Goal: Task Accomplishment & Management: Manage account settings

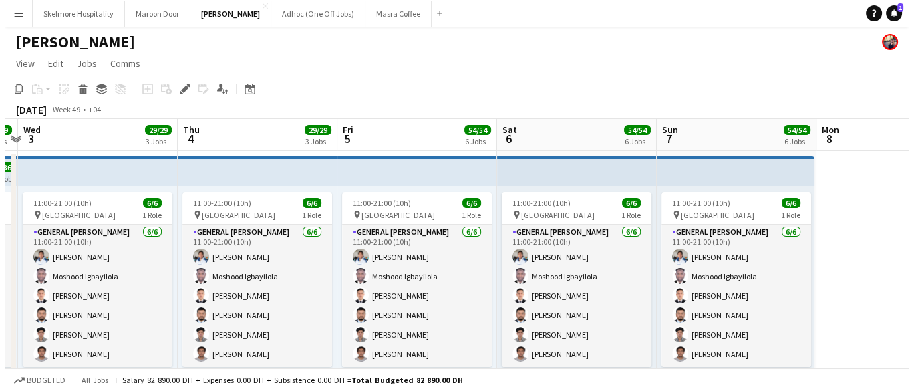
scroll to position [0, 306]
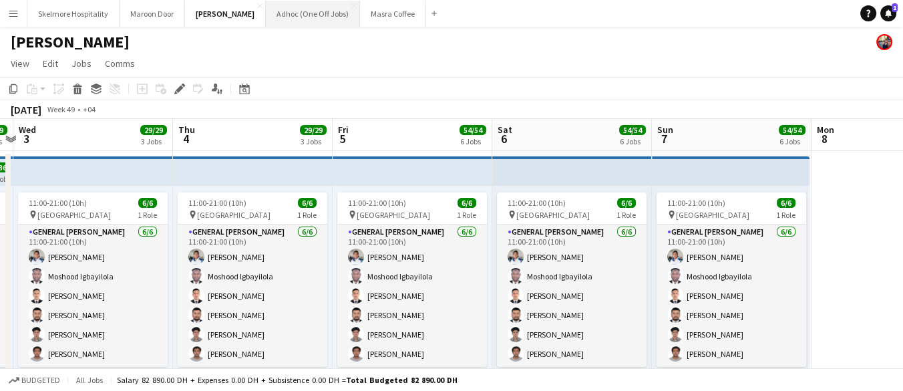
click at [266, 19] on button "Adhoc (One Off Jobs) Close" at bounding box center [313, 14] width 94 height 26
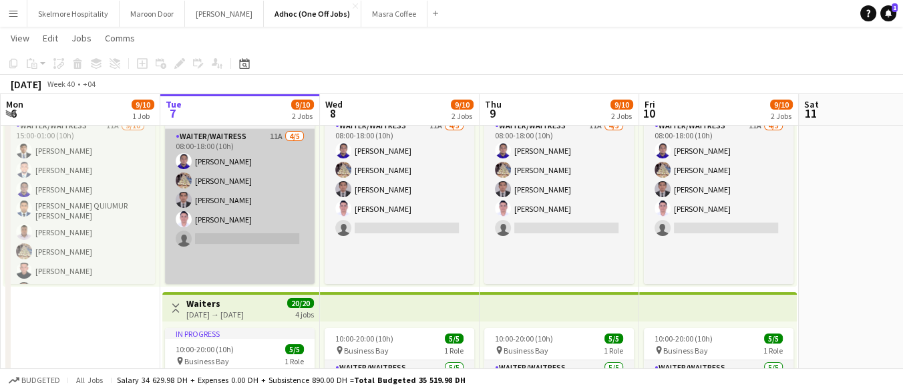
click at [285, 167] on app-card-role "Waiter/Waitress 11A [DATE] 08:00-18:00 (10h) [PERSON_NAME] [PERSON_NAME] [PERSO…" at bounding box center [240, 239] width 150 height 220
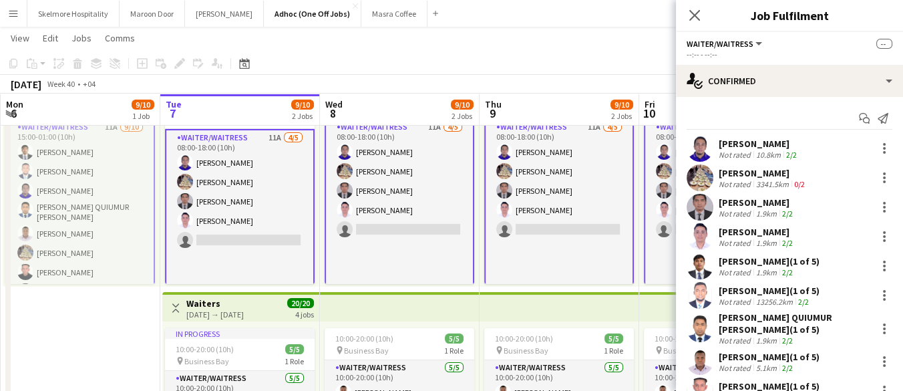
click at [110, 236] on app-card-role "Waiter/Waitress 11A [DATE] 15:00-01:00 (10h) [PERSON_NAME] [PERSON_NAME] [PERSO…" at bounding box center [80, 231] width 150 height 226
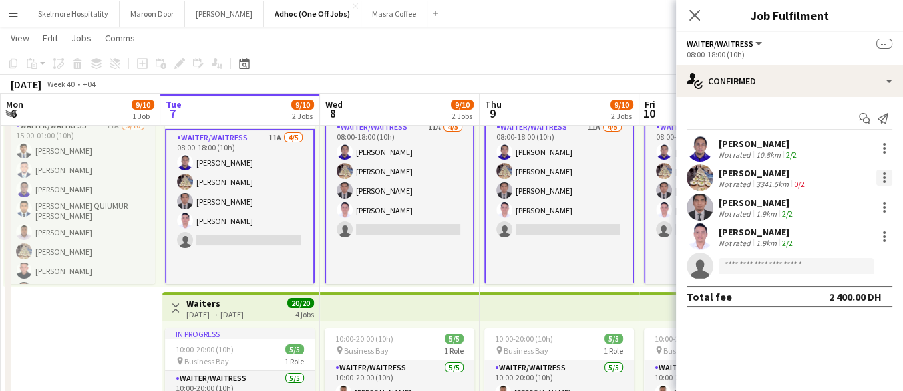
click at [884, 181] on div at bounding box center [884, 181] width 3 height 3
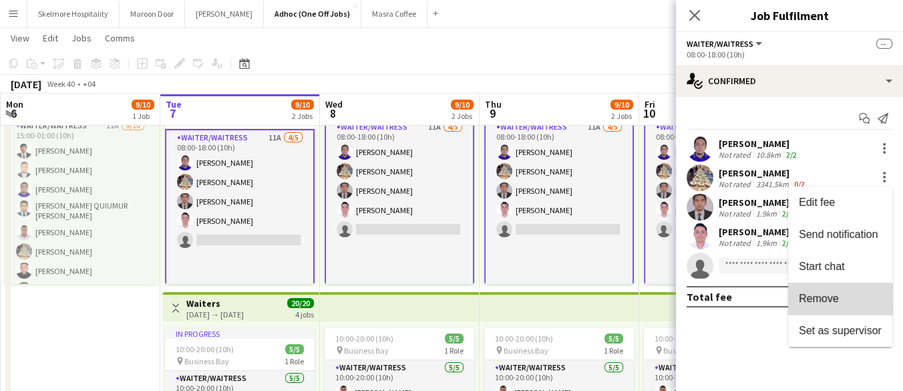
click at [838, 307] on button "Remove" at bounding box center [840, 299] width 104 height 32
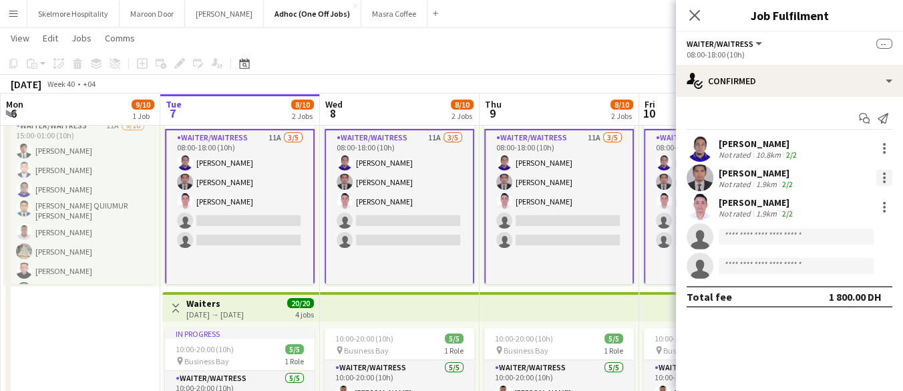
click at [883, 182] on div at bounding box center [884, 181] width 3 height 3
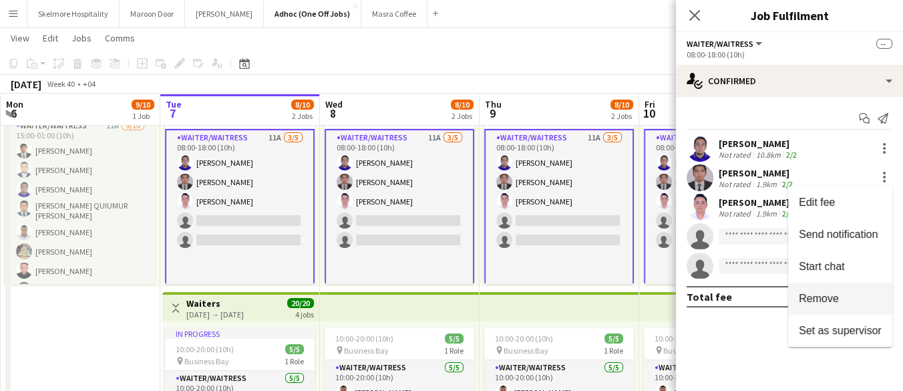
click at [835, 299] on span "Remove" at bounding box center [819, 298] width 40 height 11
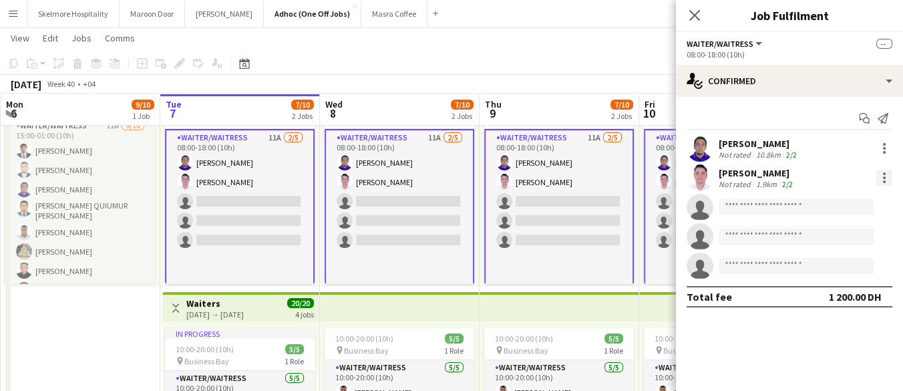
click at [883, 180] on div at bounding box center [884, 178] width 16 height 16
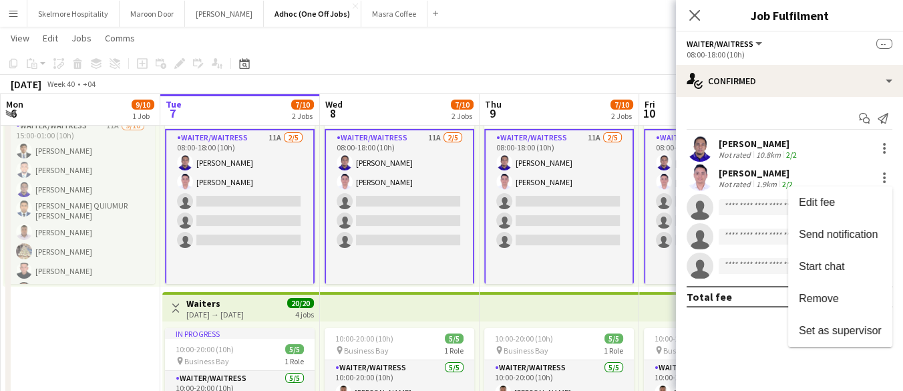
click at [576, 327] on div at bounding box center [451, 195] width 903 height 391
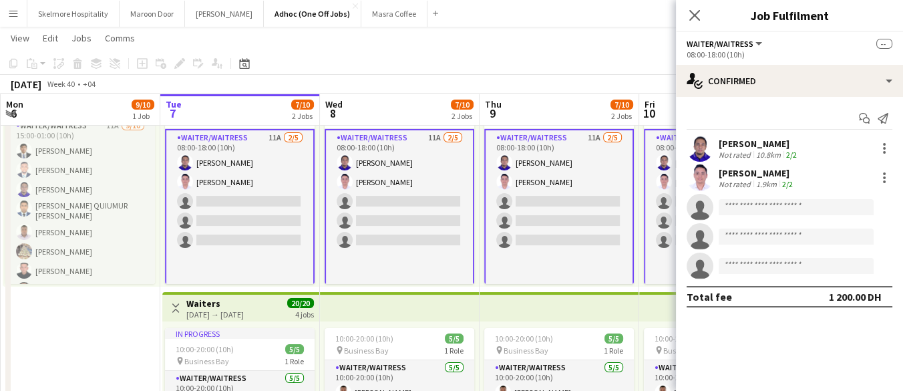
click at [118, 368] on app-date-cell "Toggle View Waiters [DATE] → [DATE] 17/30 5 jobs 15:00-01:00 (10h) (Tue) 9/10 p…" at bounding box center [81, 289] width 160 height 489
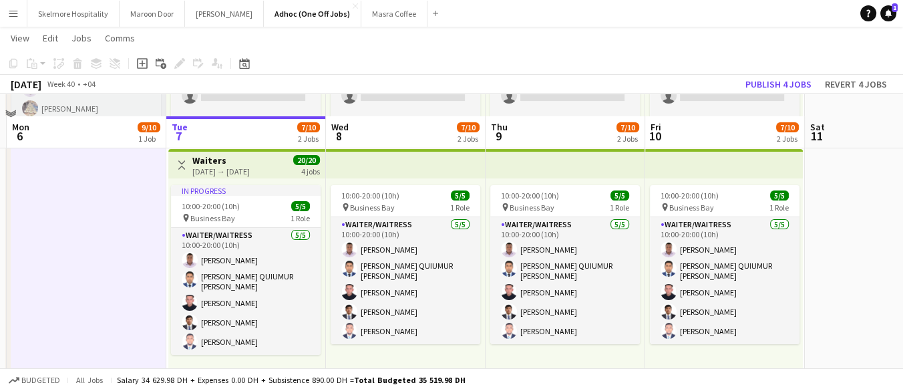
scroll to position [270, 0]
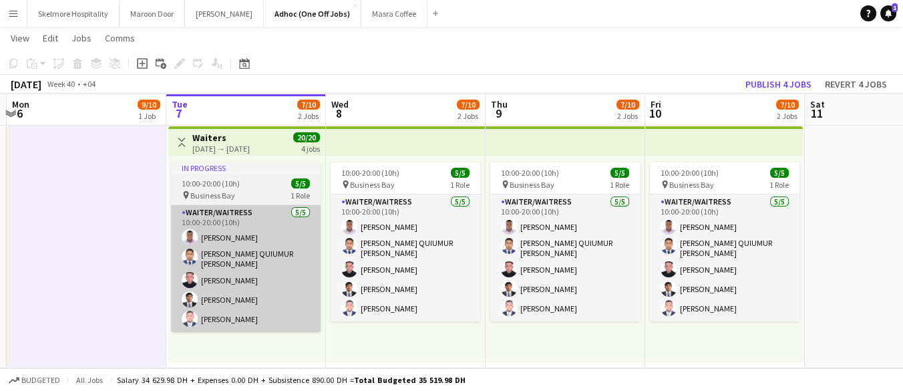
click at [259, 293] on app-card-role "Waiter/Waitress [DATE] 10:00-20:00 (10h) [PERSON_NAME] Echebe [PERSON_NAME] QUI…" at bounding box center [246, 268] width 150 height 127
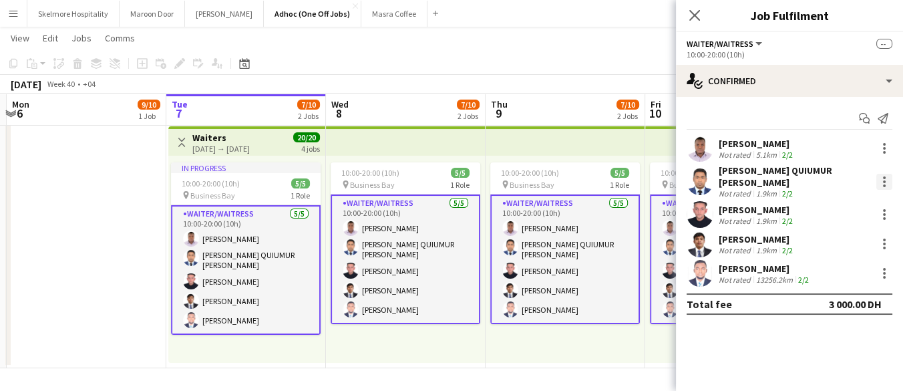
click at [884, 180] on div at bounding box center [884, 181] width 3 height 3
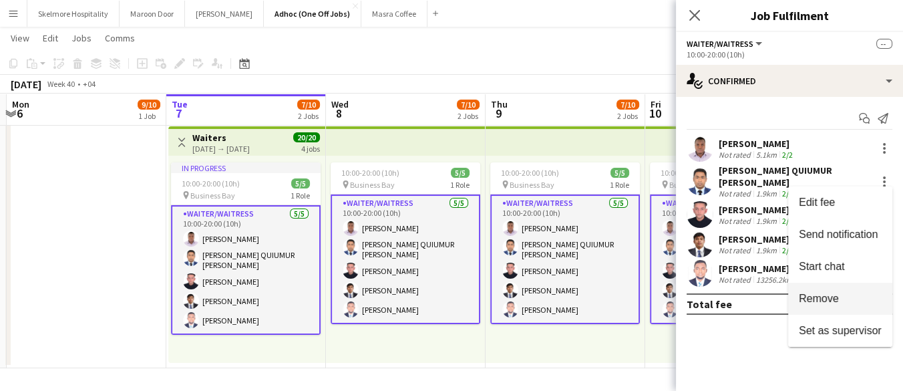
click at [837, 301] on span "Remove" at bounding box center [819, 298] width 40 height 11
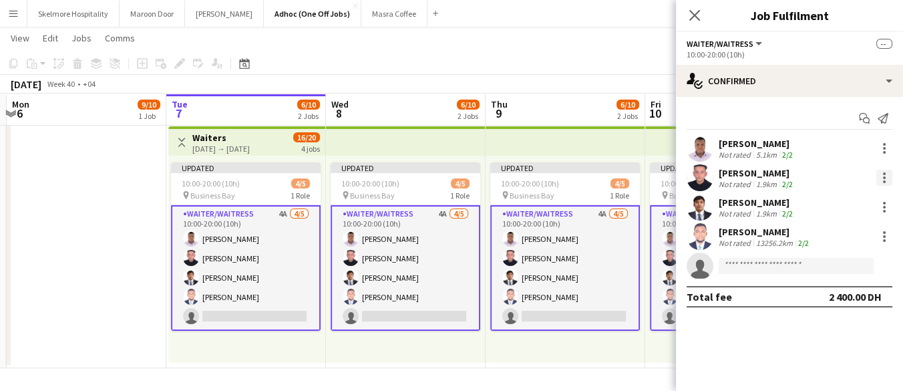
click at [884, 181] on div at bounding box center [884, 181] width 3 height 3
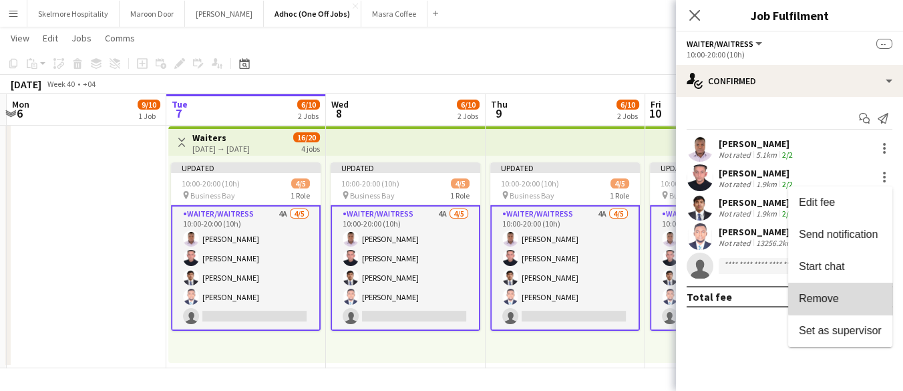
click at [842, 298] on span "Remove" at bounding box center [840, 299] width 83 height 12
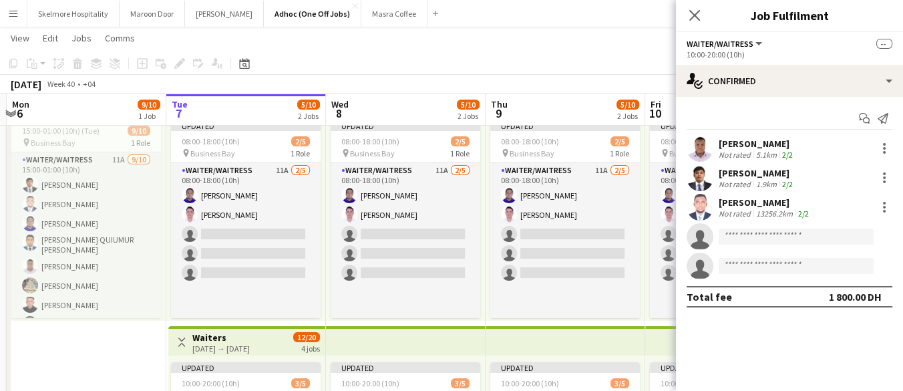
scroll to position [29, 0]
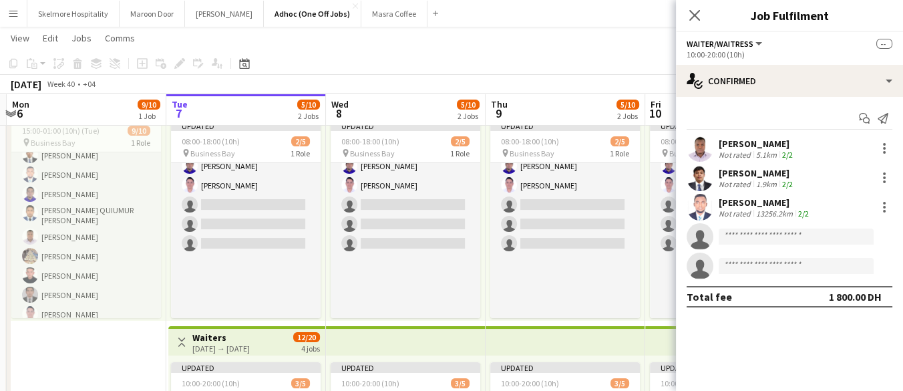
click at [105, 371] on app-date-cell "Toggle View Waiters [DATE] → [DATE] 17/30 5 jobs 15:00-01:00 (10h) (Tue) 9/10 p…" at bounding box center [87, 323] width 160 height 489
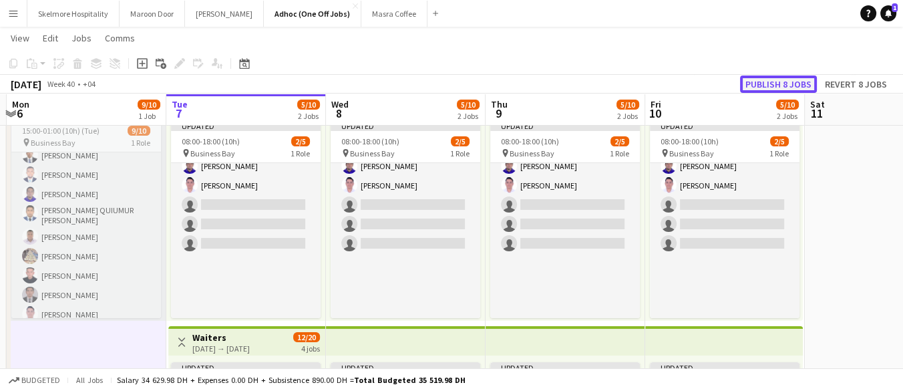
click at [790, 85] on button "Publish 8 jobs" at bounding box center [778, 83] width 77 height 17
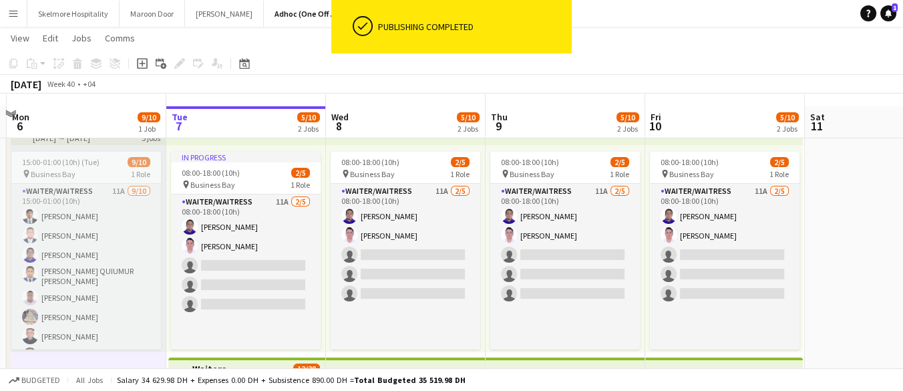
scroll to position [0, 0]
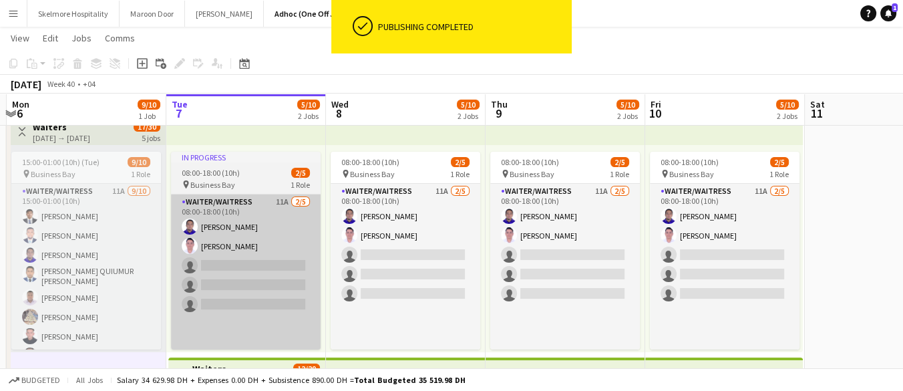
click at [249, 283] on app-card-role "Waiter/Waitress 11A [DATE] 08:00-18:00 (10h) [PERSON_NAME] Fundador [PERSON_NAM…" at bounding box center [246, 304] width 150 height 220
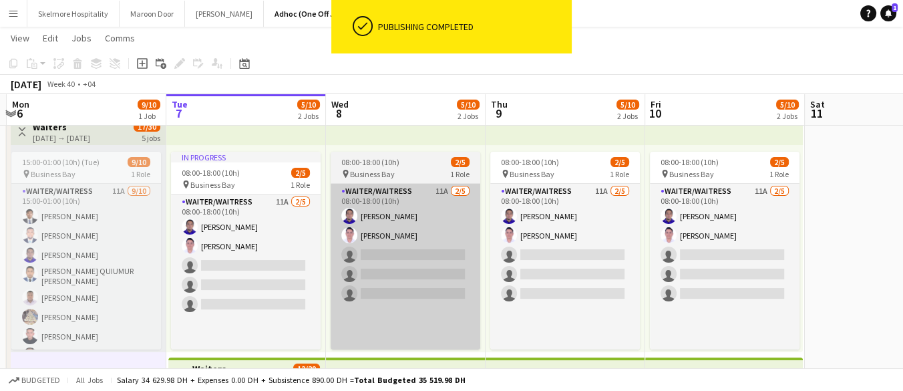
click at [392, 243] on app-card-role "Waiter/Waitress 11A [DATE] 08:00-18:00 (10h) [PERSON_NAME] Fundador [PERSON_NAM…" at bounding box center [406, 294] width 150 height 220
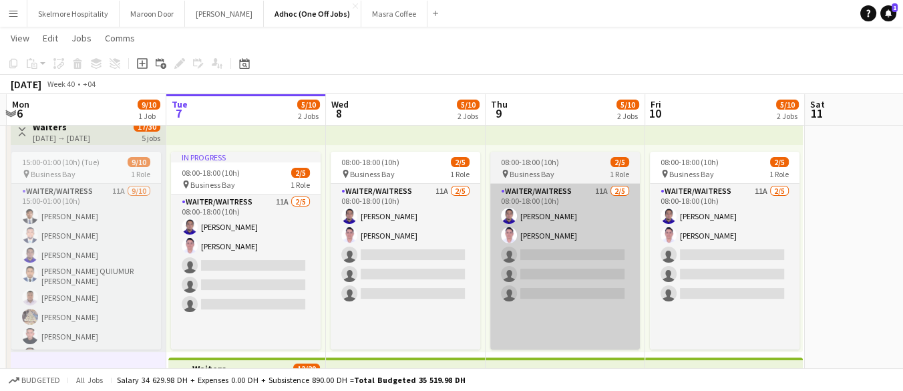
click at [564, 244] on app-card-role "Waiter/Waitress 11A [DATE] 08:00-18:00 (10h) [PERSON_NAME] Fundador [PERSON_NAM…" at bounding box center [565, 294] width 150 height 220
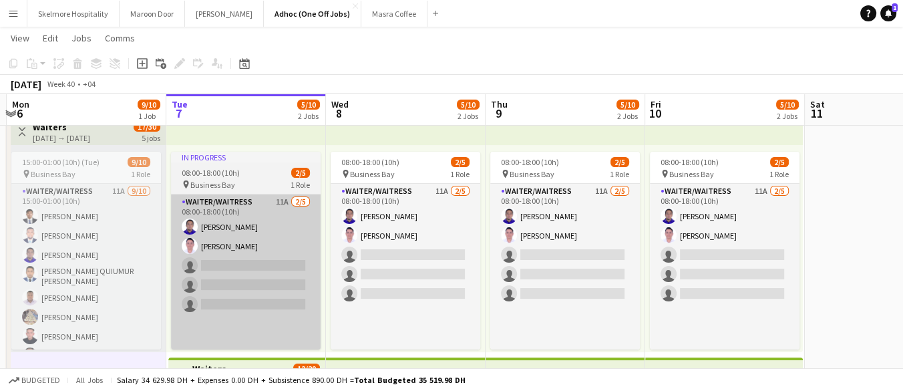
click at [230, 270] on app-card-role "Waiter/Waitress 11A [DATE] 08:00-18:00 (10h) [PERSON_NAME] Fundador [PERSON_NAM…" at bounding box center [246, 304] width 150 height 220
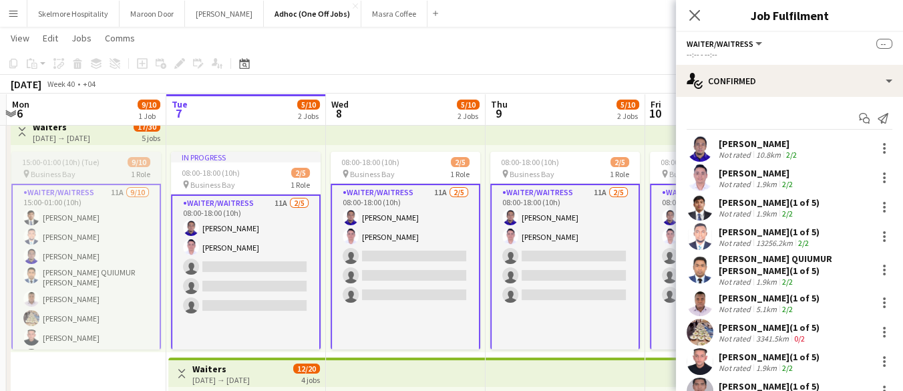
click at [83, 297] on app-card-role "Waiter/Waitress 11A [DATE] 15:00-01:00 (10h) [PERSON_NAME] [PERSON_NAME] [PERSO…" at bounding box center [86, 297] width 150 height 226
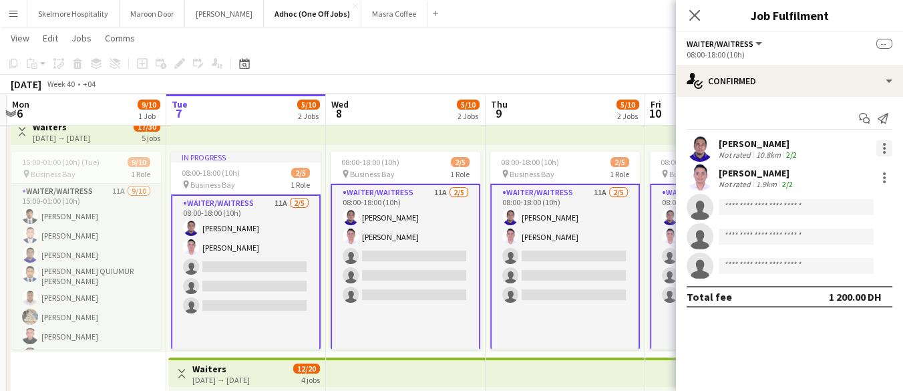
click at [884, 148] on div at bounding box center [884, 148] width 3 height 3
click at [838, 274] on span "Remove" at bounding box center [819, 268] width 40 height 11
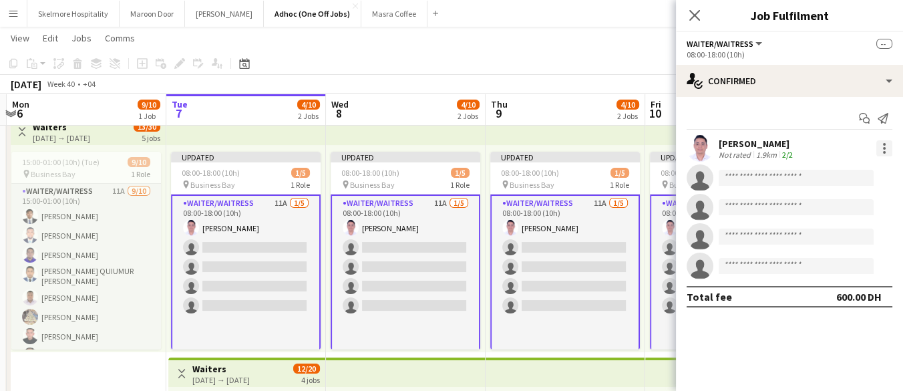
click at [884, 148] on div at bounding box center [884, 148] width 3 height 3
click at [831, 272] on span "Remove" at bounding box center [819, 268] width 40 height 11
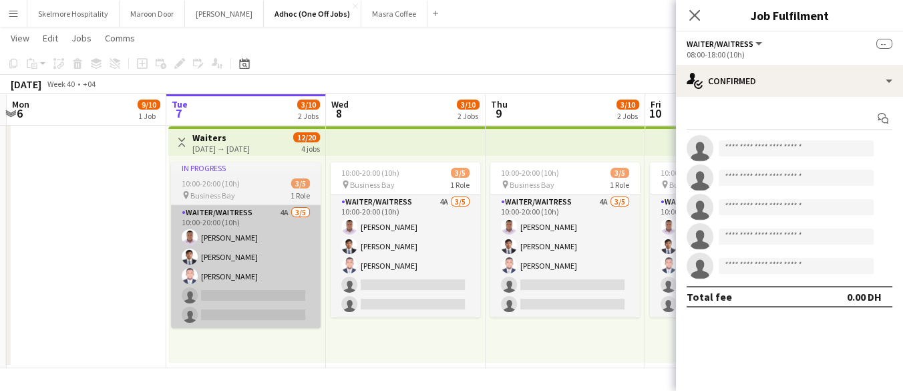
click at [226, 301] on app-card-role "Waiter/Waitress 4A [DATE] 10:00-20:00 (10h) [PERSON_NAME] [PERSON_NAME] [PERSON…" at bounding box center [246, 266] width 150 height 123
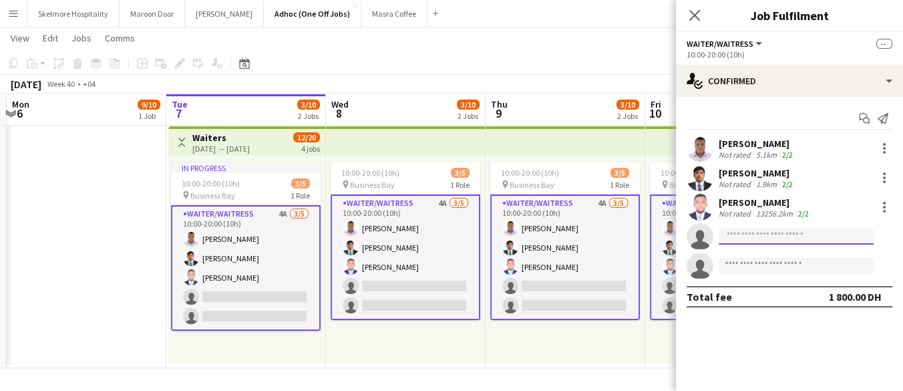
click at [826, 234] on input at bounding box center [796, 236] width 155 height 16
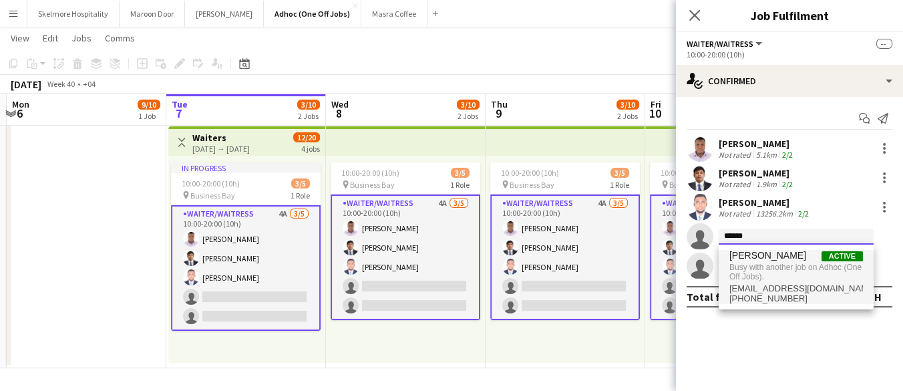
type input "******"
click at [797, 266] on span "Busy with another job on Adhoc (One Off Jobs)." at bounding box center [796, 272] width 134 height 22
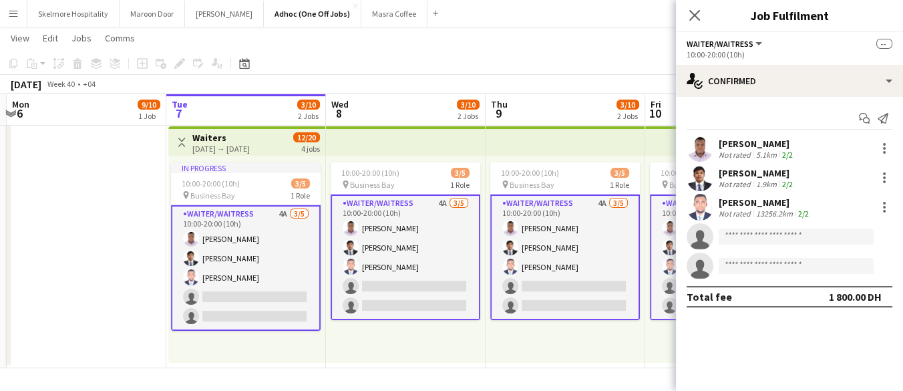
click at [494, 361] on div "10:00-20:00 (10h) 3/5 pin Business Bay 1 Role Waiter/Waitress 4A [DATE] 10:00-2…" at bounding box center [566, 259] width 160 height 207
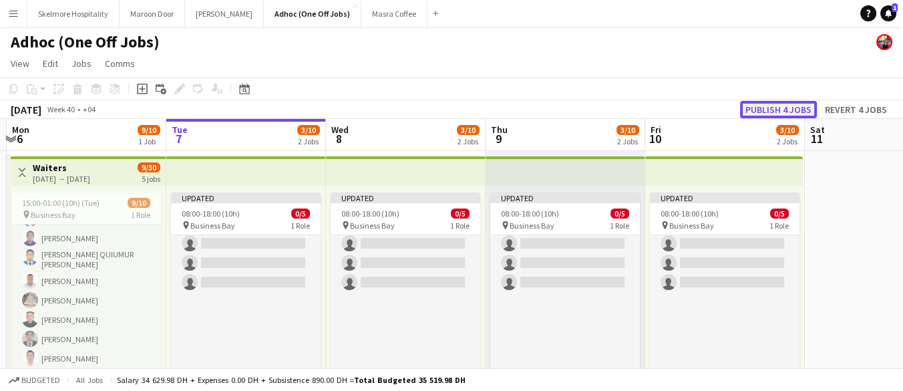
click at [785, 113] on button "Publish 4 jobs" at bounding box center [778, 109] width 77 height 17
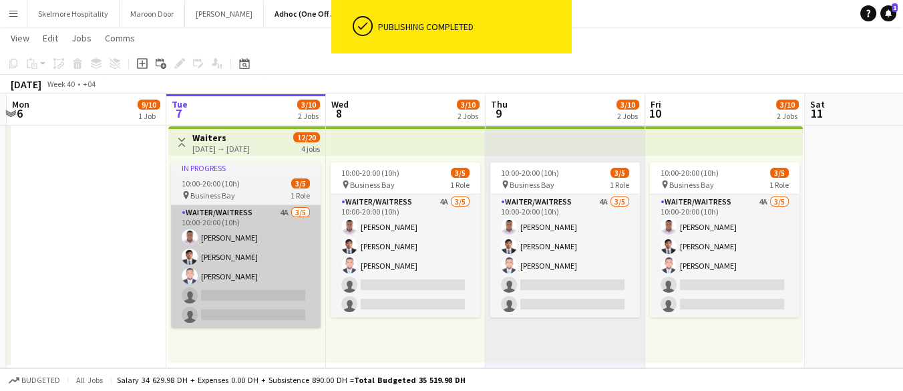
click at [266, 297] on app-card-role "Waiter/Waitress 4A [DATE] 10:00-20:00 (10h) [PERSON_NAME] [PERSON_NAME] [PERSON…" at bounding box center [246, 266] width 150 height 123
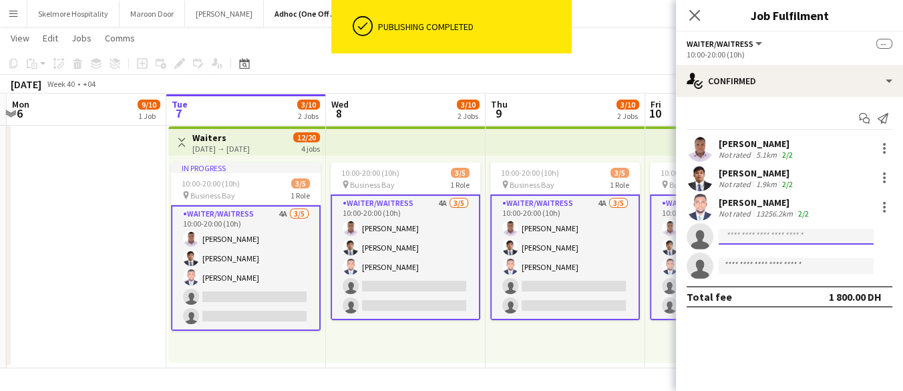
click at [821, 232] on input at bounding box center [796, 236] width 155 height 16
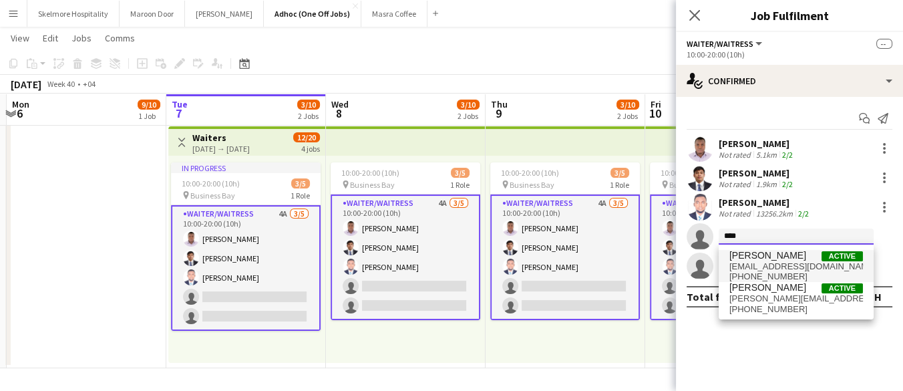
type input "****"
click at [777, 262] on span "[EMAIL_ADDRESS][DOMAIN_NAME]" at bounding box center [796, 266] width 134 height 11
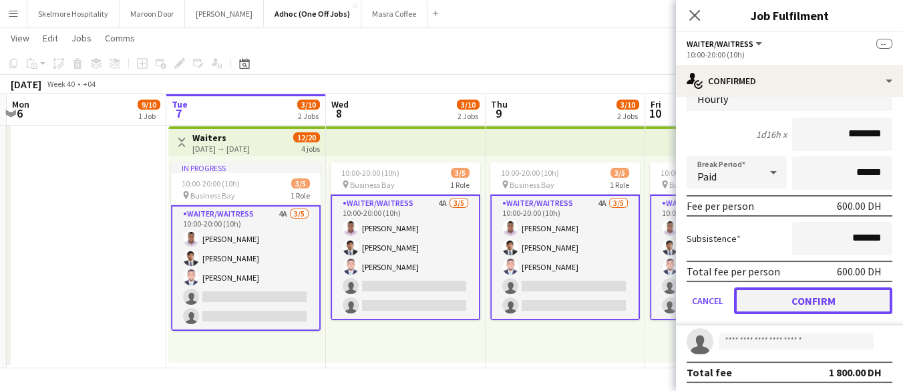
click at [801, 292] on button "Confirm" at bounding box center [813, 300] width 158 height 27
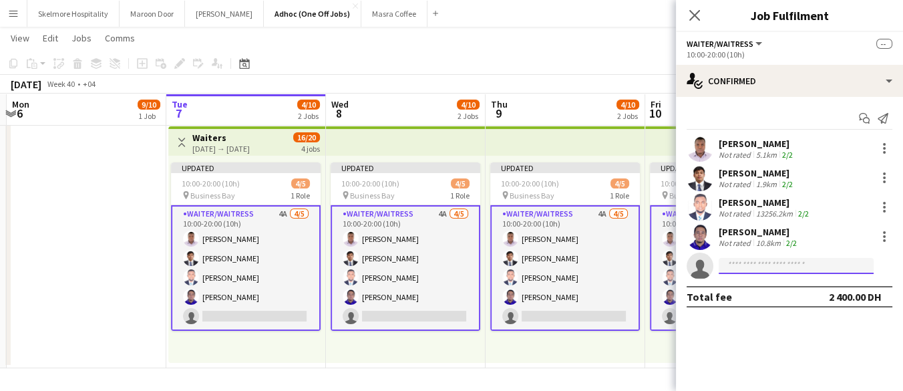
click at [781, 265] on input at bounding box center [796, 266] width 155 height 16
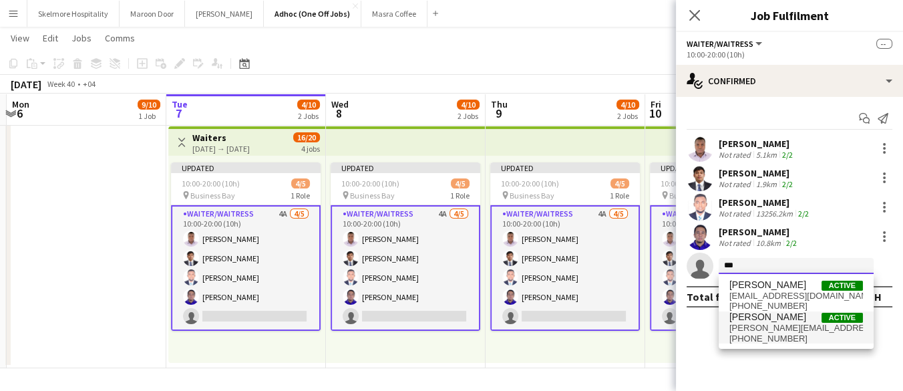
type input "***"
click at [775, 329] on span "[PERSON_NAME][EMAIL_ADDRESS][DOMAIN_NAME]" at bounding box center [796, 328] width 134 height 11
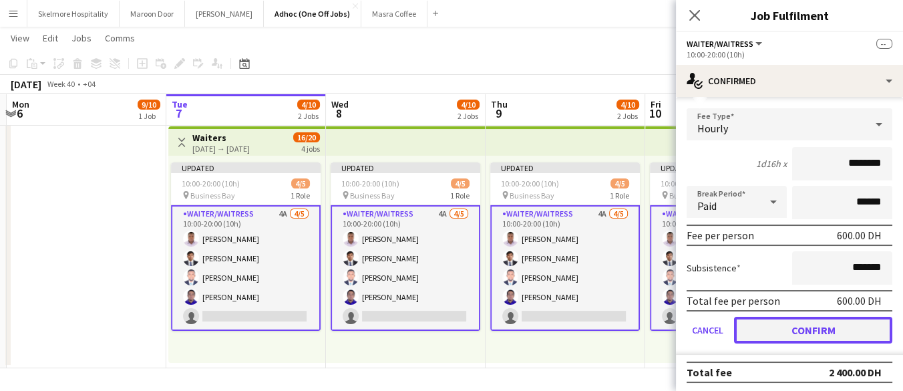
click at [781, 321] on button "Confirm" at bounding box center [813, 330] width 158 height 27
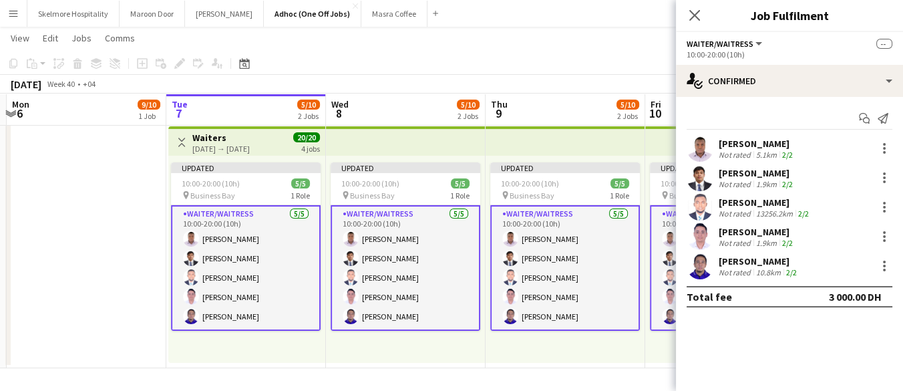
click at [522, 365] on app-date-cell "08:00-18:00 (10h) 0/5 pin Business Bay 1 Role Waiter/Waitress 11A 0/5 08:00-18:…" at bounding box center [566, 123] width 160 height 489
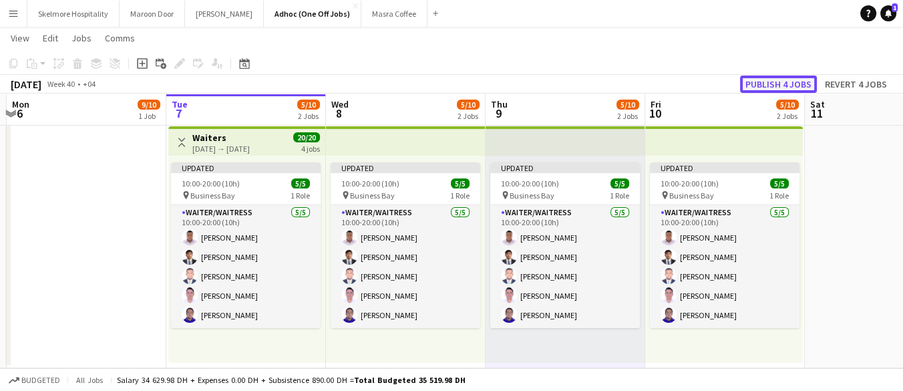
click at [773, 85] on button "Publish 4 jobs" at bounding box center [778, 83] width 77 height 17
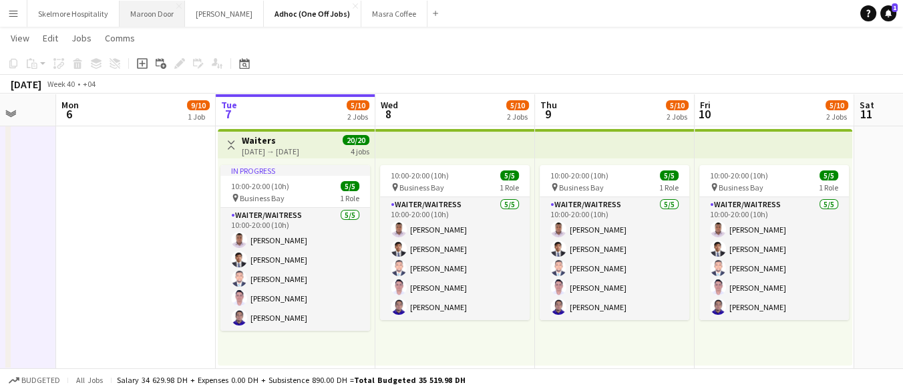
click at [150, 21] on button "Maroon Door Close" at bounding box center [152, 14] width 65 height 26
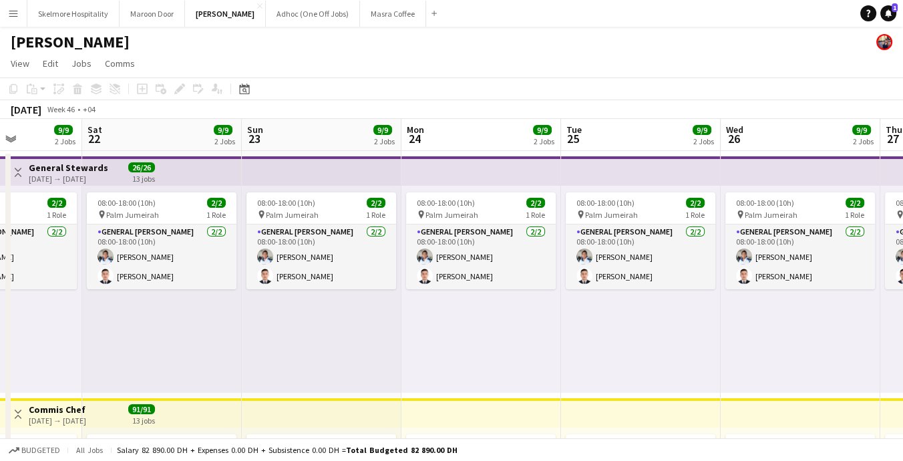
scroll to position [0, 534]
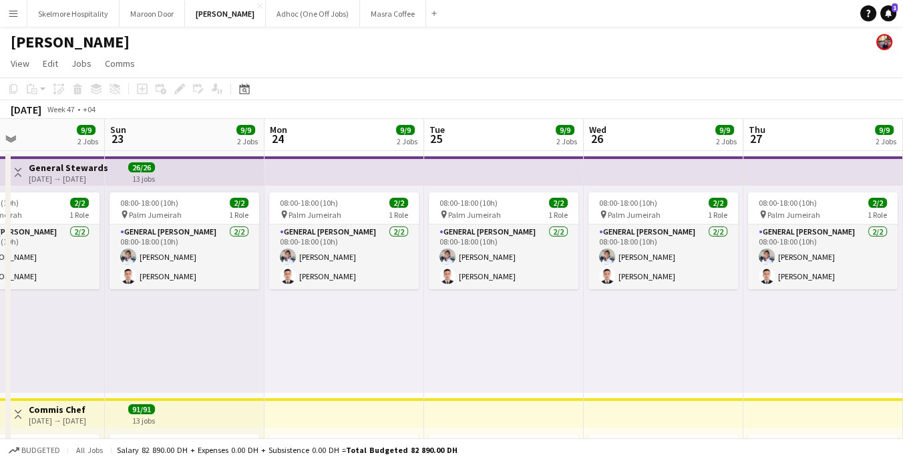
click at [116, 360] on div "08:00-18:00 (10h) 2/2 pin Palm Jumeirah 1 Role General Steward 2/2 08:00-18:00 …" at bounding box center [185, 289] width 160 height 207
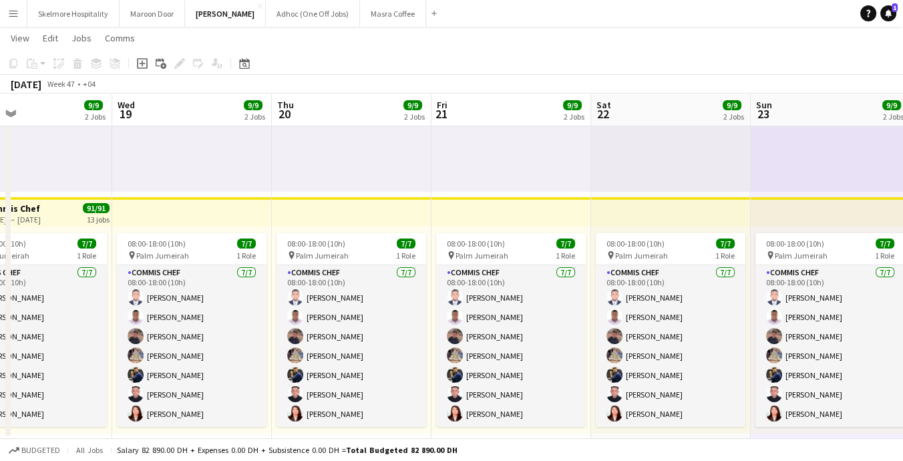
scroll to position [0, 327]
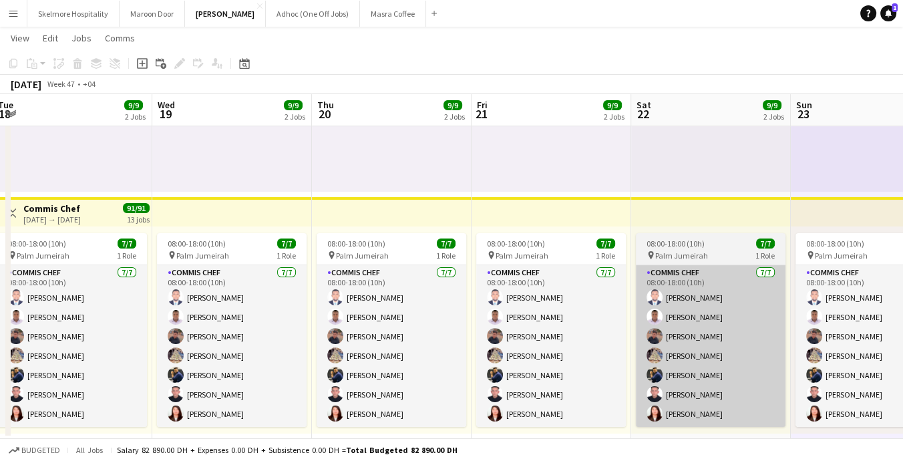
click at [646, 333] on app-user-avatar at bounding box center [654, 336] width 16 height 16
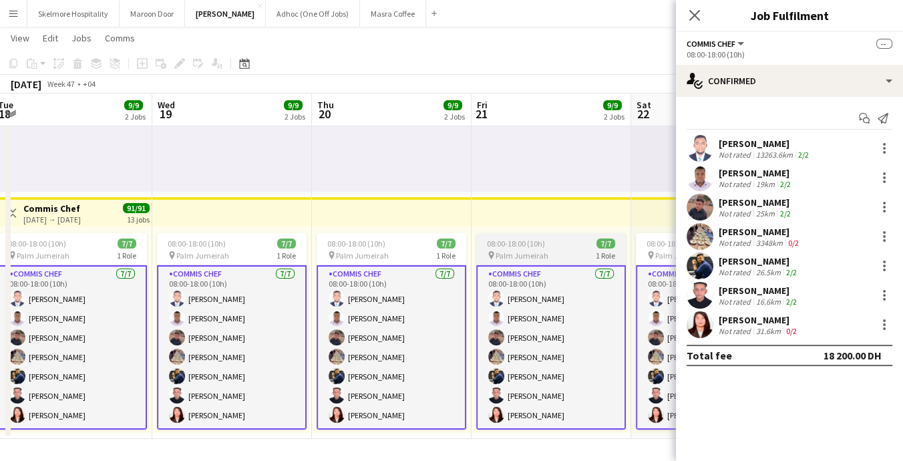
click at [578, 370] on app-card-role "Commis Chef 7/7 08:00-18:00 (10h) Afeez Babatunde Ifeanyi Daniel Echebe Ubaid U…" at bounding box center [551, 347] width 150 height 164
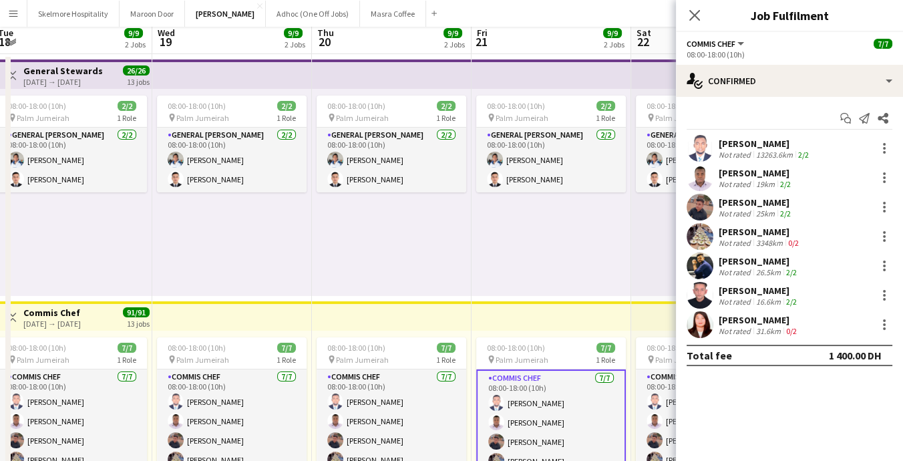
scroll to position [0, 0]
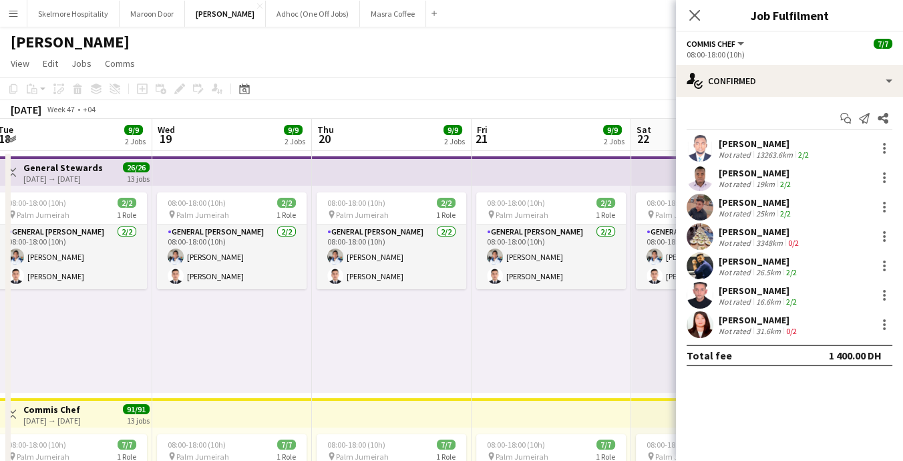
click at [606, 319] on div "08:00-18:00 (10h) 2/2 pin Palm Jumeirah 1 Role General Steward 2/2 08:00-18:00 …" at bounding box center [552, 289] width 160 height 207
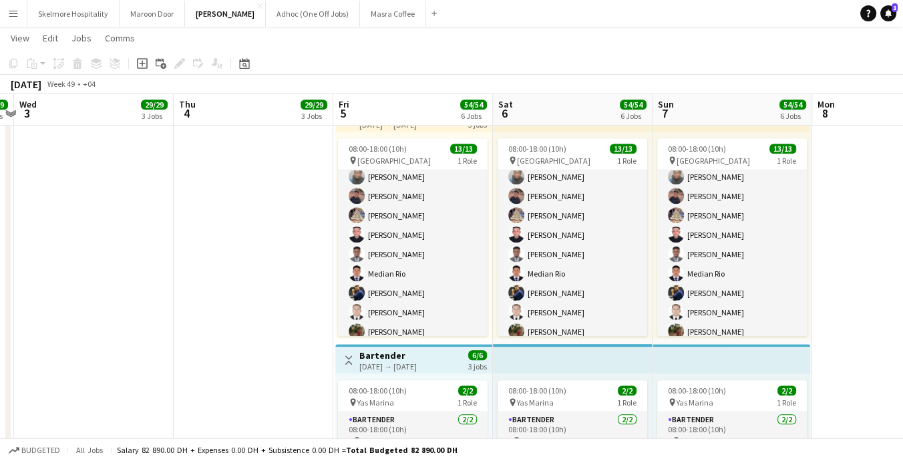
scroll to position [75, 0]
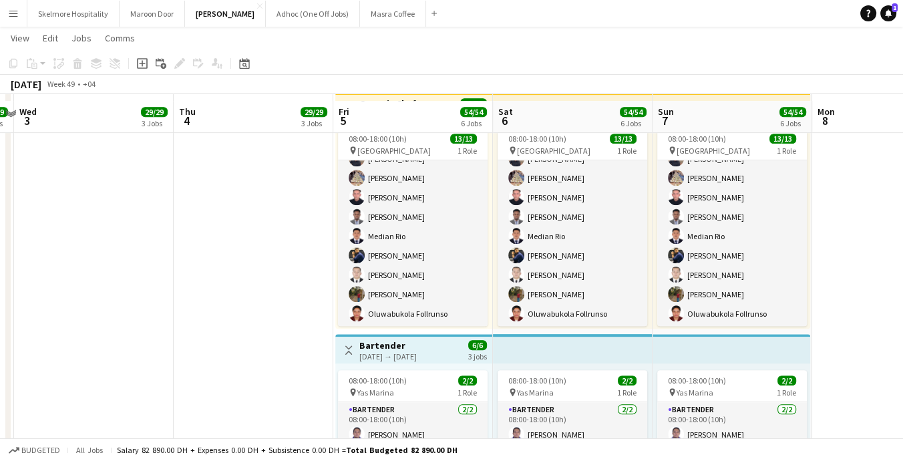
click at [815, 269] on app-date-cell at bounding box center [892, 90] width 160 height 1456
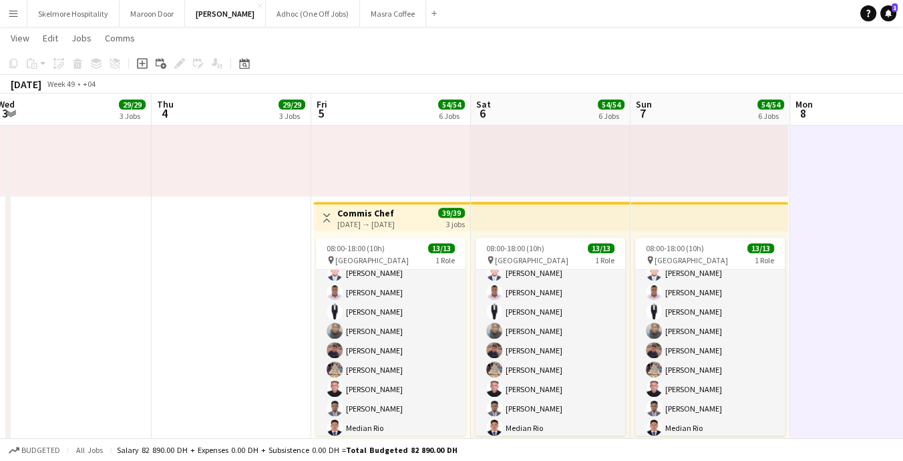
scroll to position [43, 0]
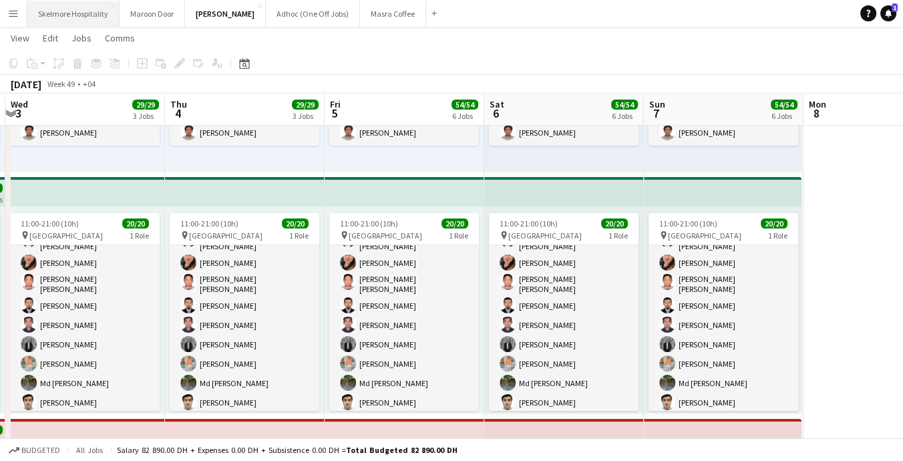
click at [64, 15] on button "Skelmore Hospitality Close" at bounding box center [73, 14] width 92 height 26
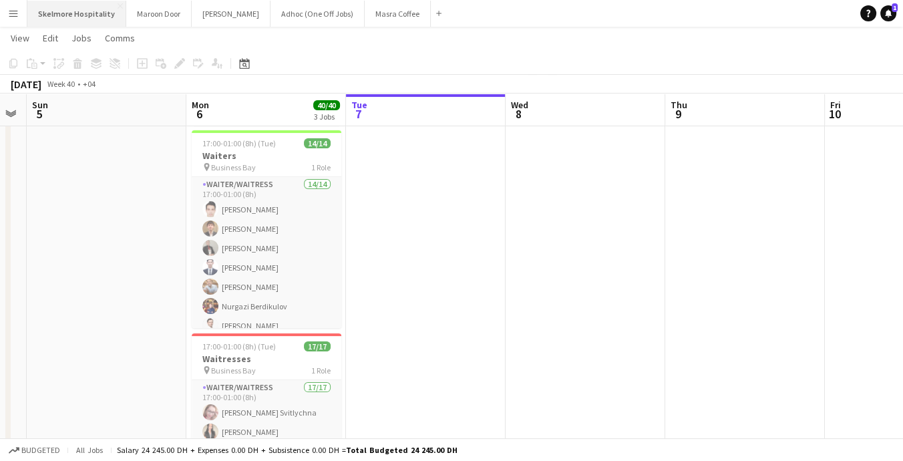
scroll to position [231, 0]
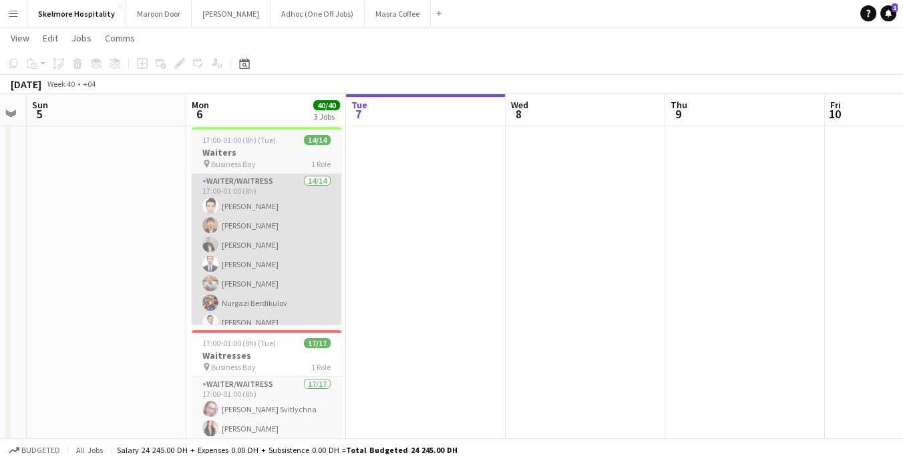
click at [218, 278] on app-card-role "Waiter/Waitress 14/14 17:00-01:00 (8h) Ijiri Jamal Marwan Almasri Alibek Alashb…" at bounding box center [267, 322] width 150 height 297
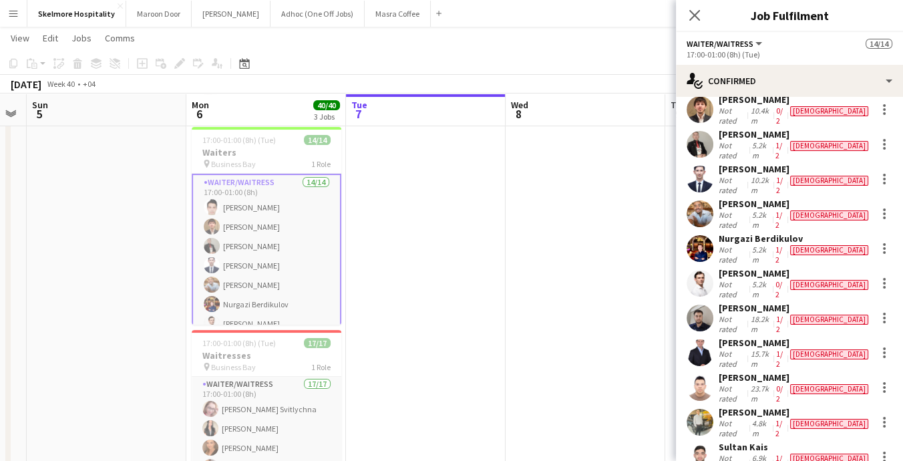
scroll to position [98, 0]
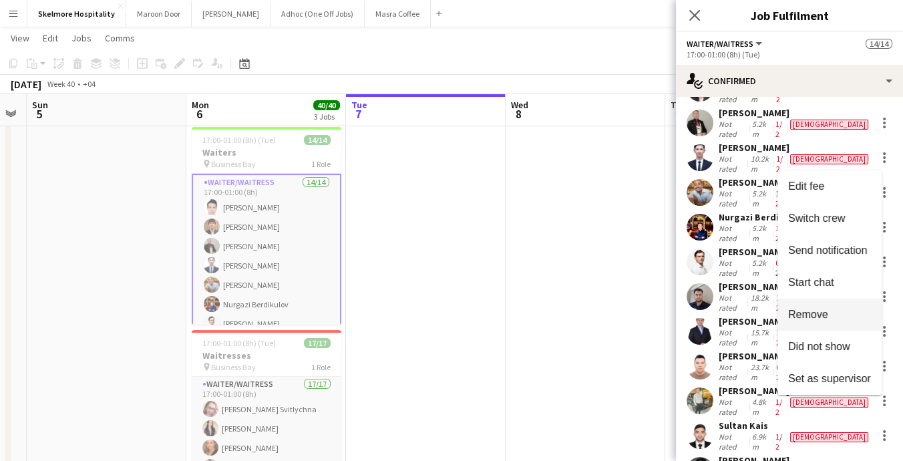
click at [850, 315] on span "Remove" at bounding box center [829, 315] width 83 height 12
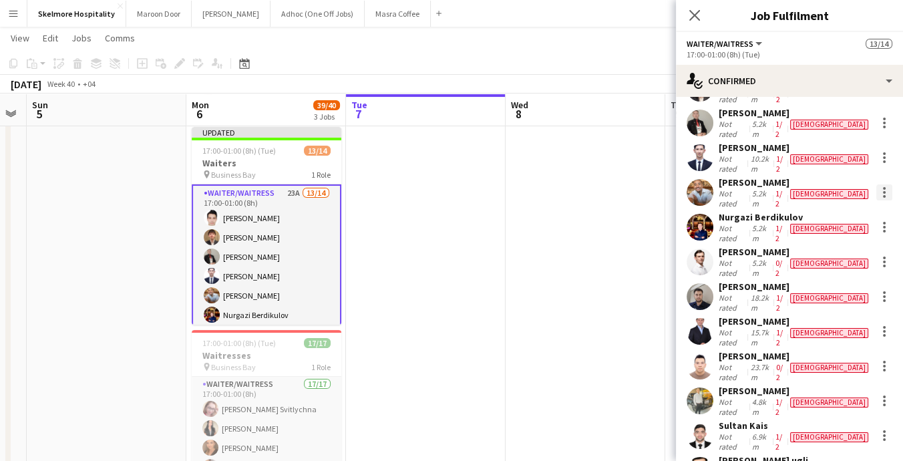
click at [883, 195] on div at bounding box center [884, 196] width 3 height 3
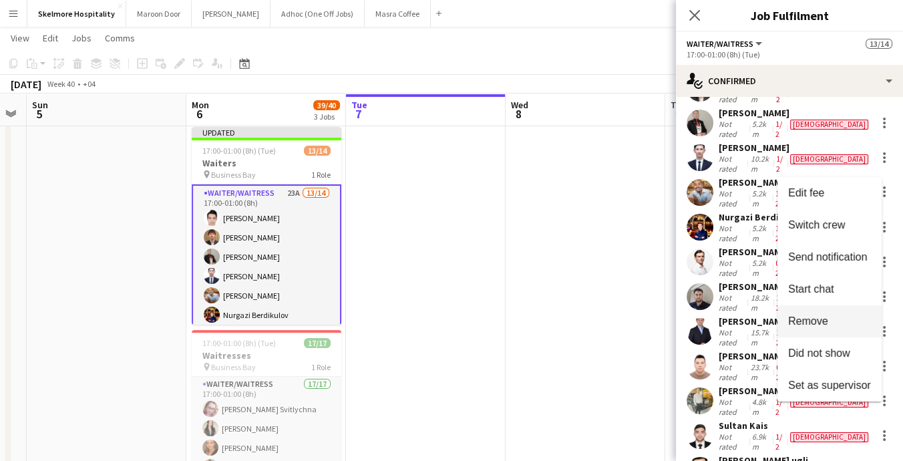
click at [842, 320] on span "Remove" at bounding box center [829, 321] width 83 height 12
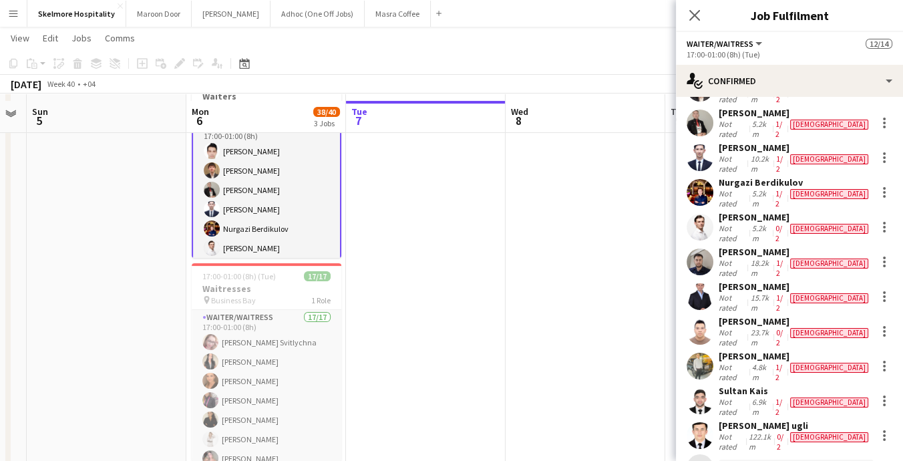
scroll to position [313, 0]
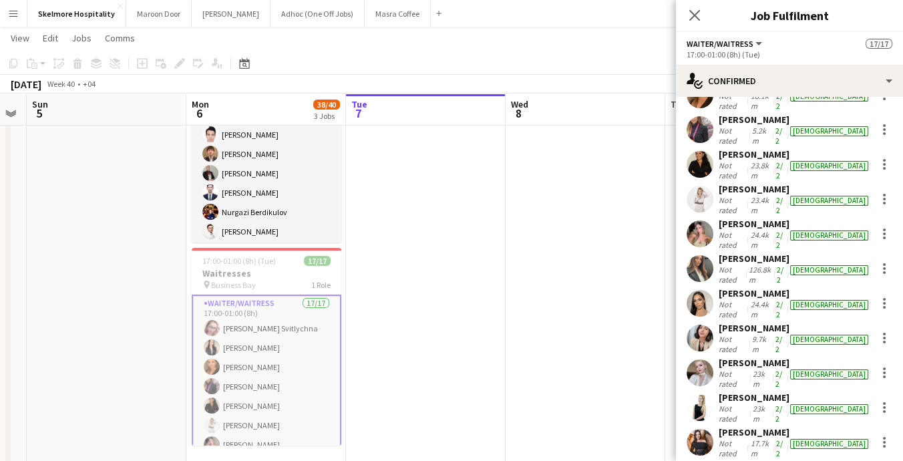
scroll to position [124, 0]
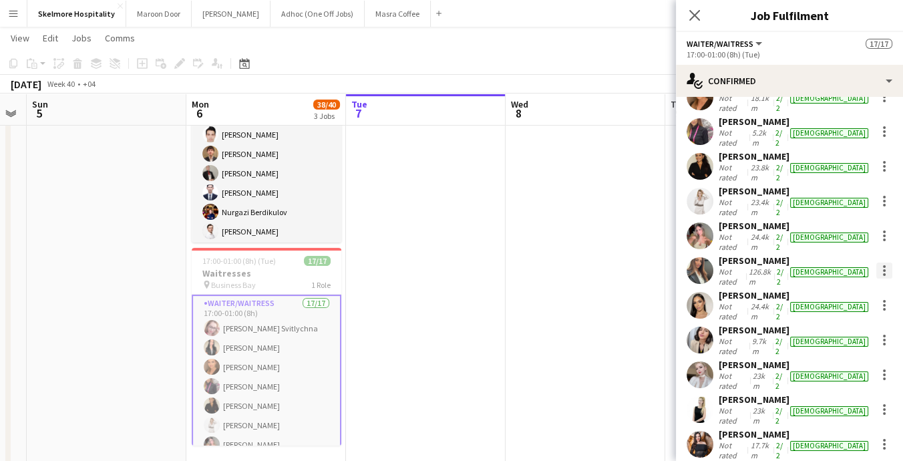
click at [883, 265] on div at bounding box center [884, 266] width 3 height 3
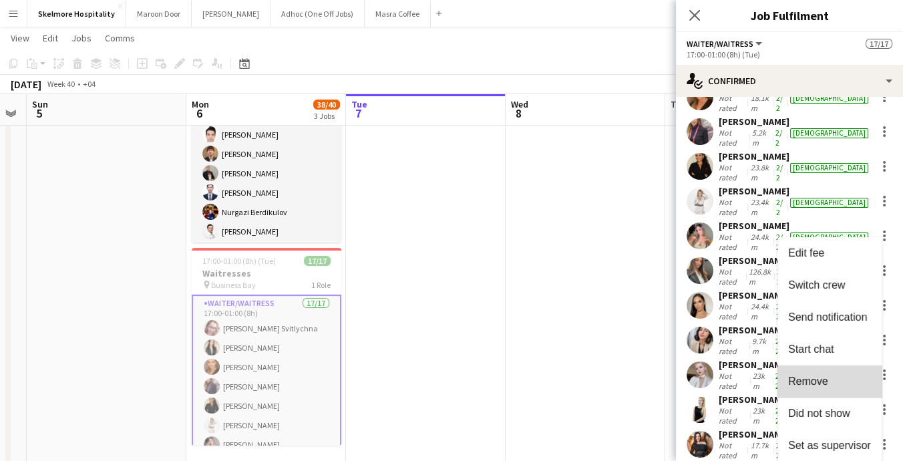
click at [837, 383] on span "Remove" at bounding box center [829, 381] width 83 height 12
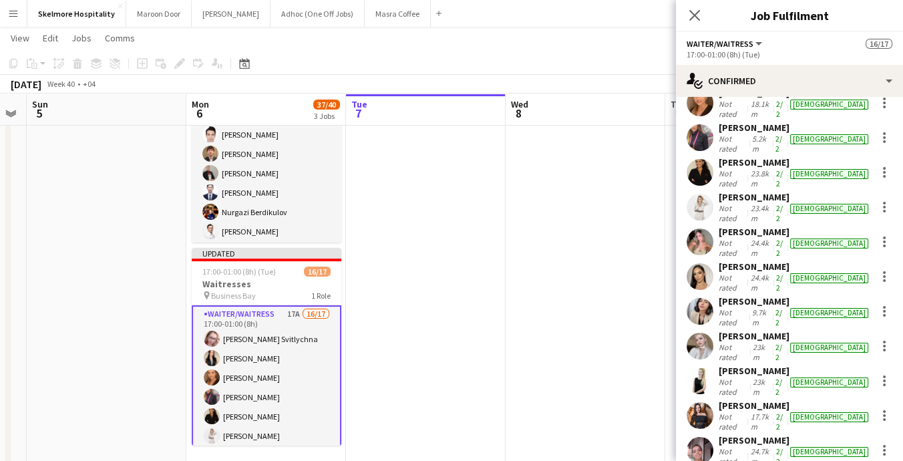
scroll to position [0, 0]
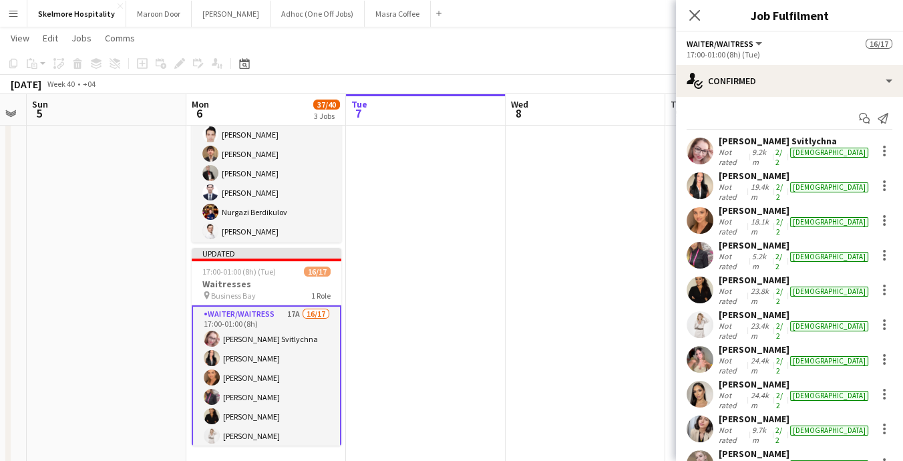
click at [583, 283] on app-date-cell at bounding box center [586, 154] width 160 height 636
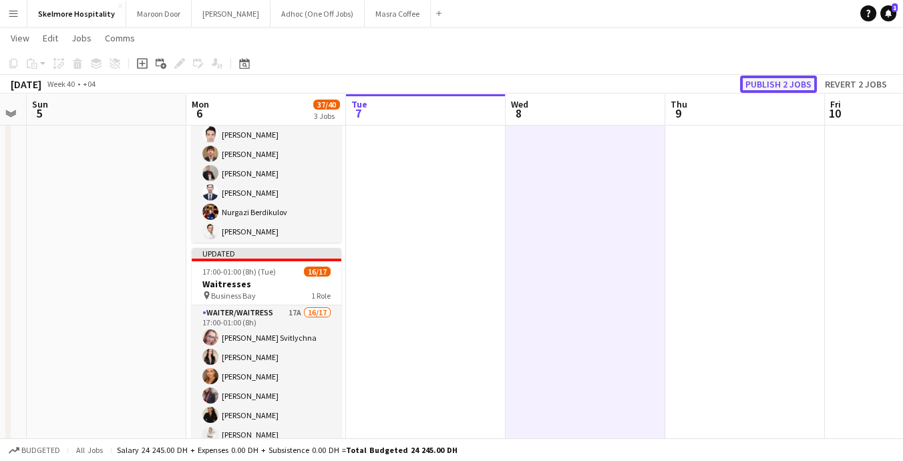
click at [791, 83] on button "Publish 2 jobs" at bounding box center [778, 83] width 77 height 17
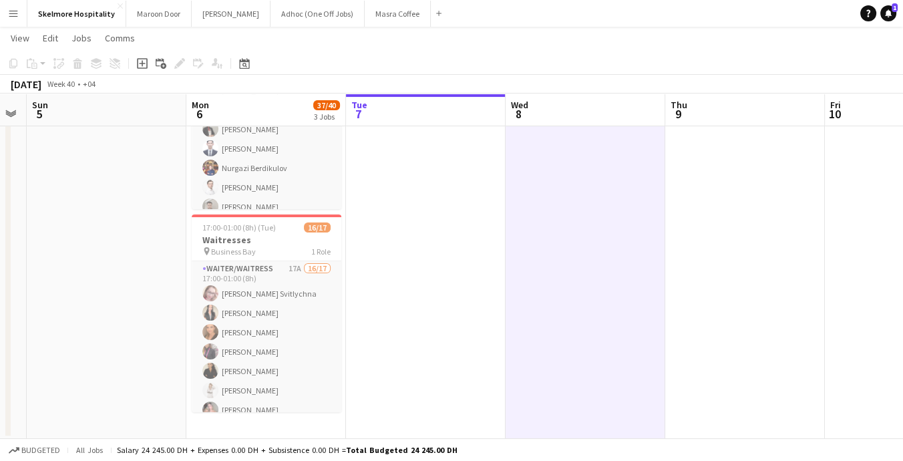
click at [844, 230] on app-date-cell at bounding box center [905, 121] width 160 height 636
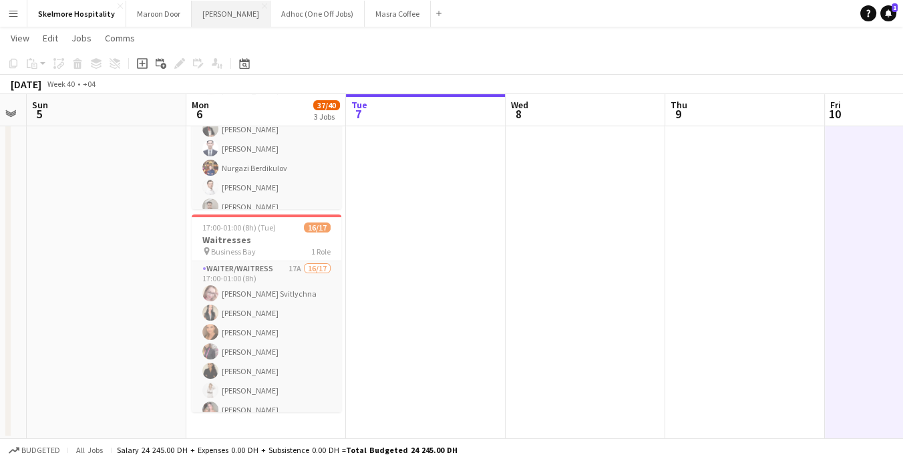
click at [203, 9] on button "LENA Close" at bounding box center [231, 14] width 79 height 26
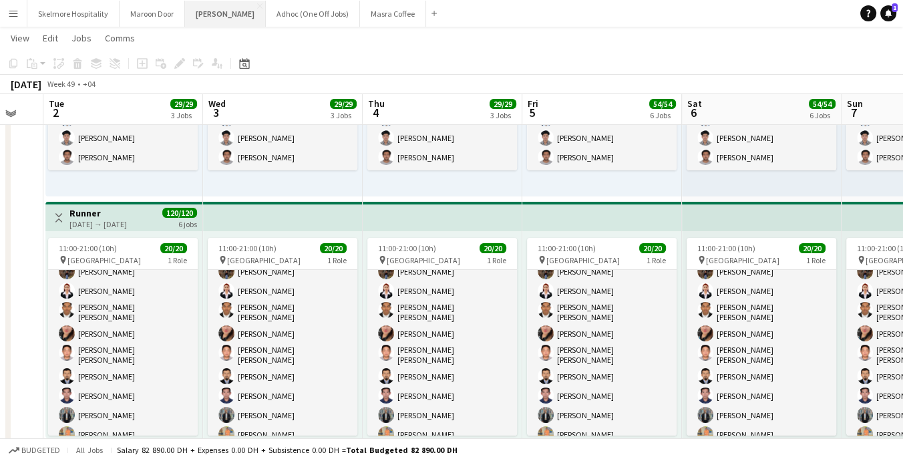
scroll to position [182, 0]
